Goal: Information Seeking & Learning: Learn about a topic

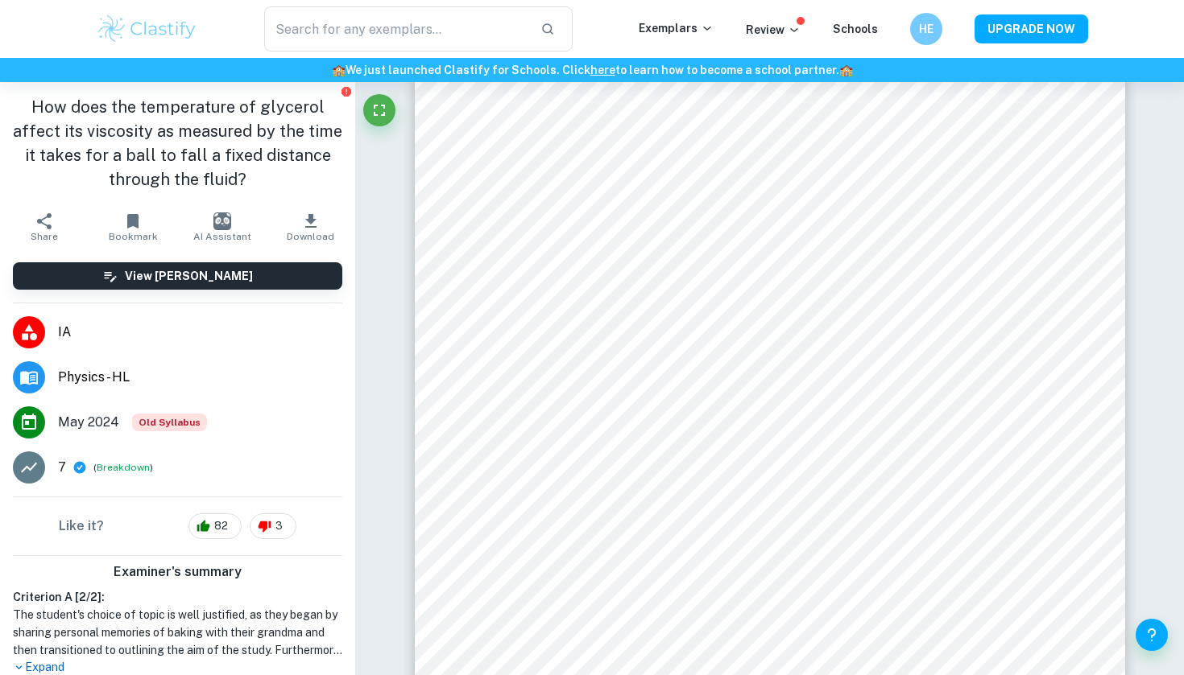
scroll to position [164, 0]
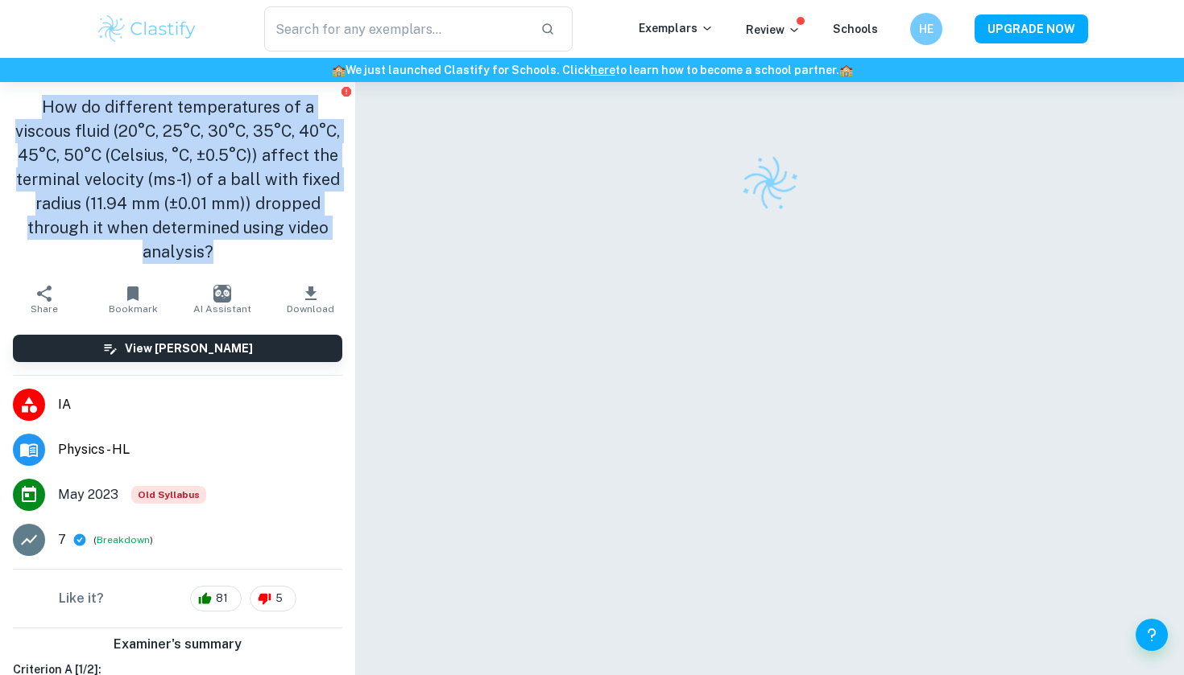
drag, startPoint x: 15, startPoint y: 106, endPoint x: 281, endPoint y: 243, distance: 298.9
click at [281, 243] on h1 "How do different temperatures of a viscous fluid (20°C, 25°C, 30°C, 35°C, 40°C,…" at bounding box center [177, 179] width 329 height 169
copy h1 "How do different temperatures of a viscous fluid (20°C, 25°C, 30°C, 35°C, 40°C,…"
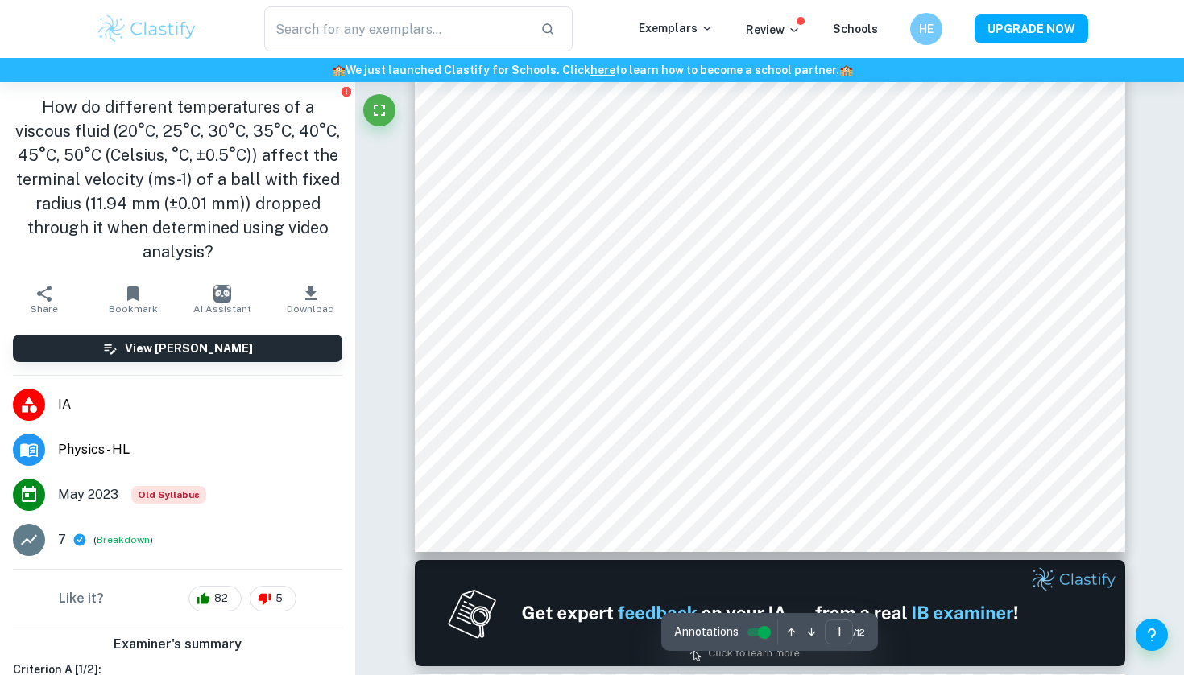
scroll to position [466, 0]
